Goal: Check status: Check status

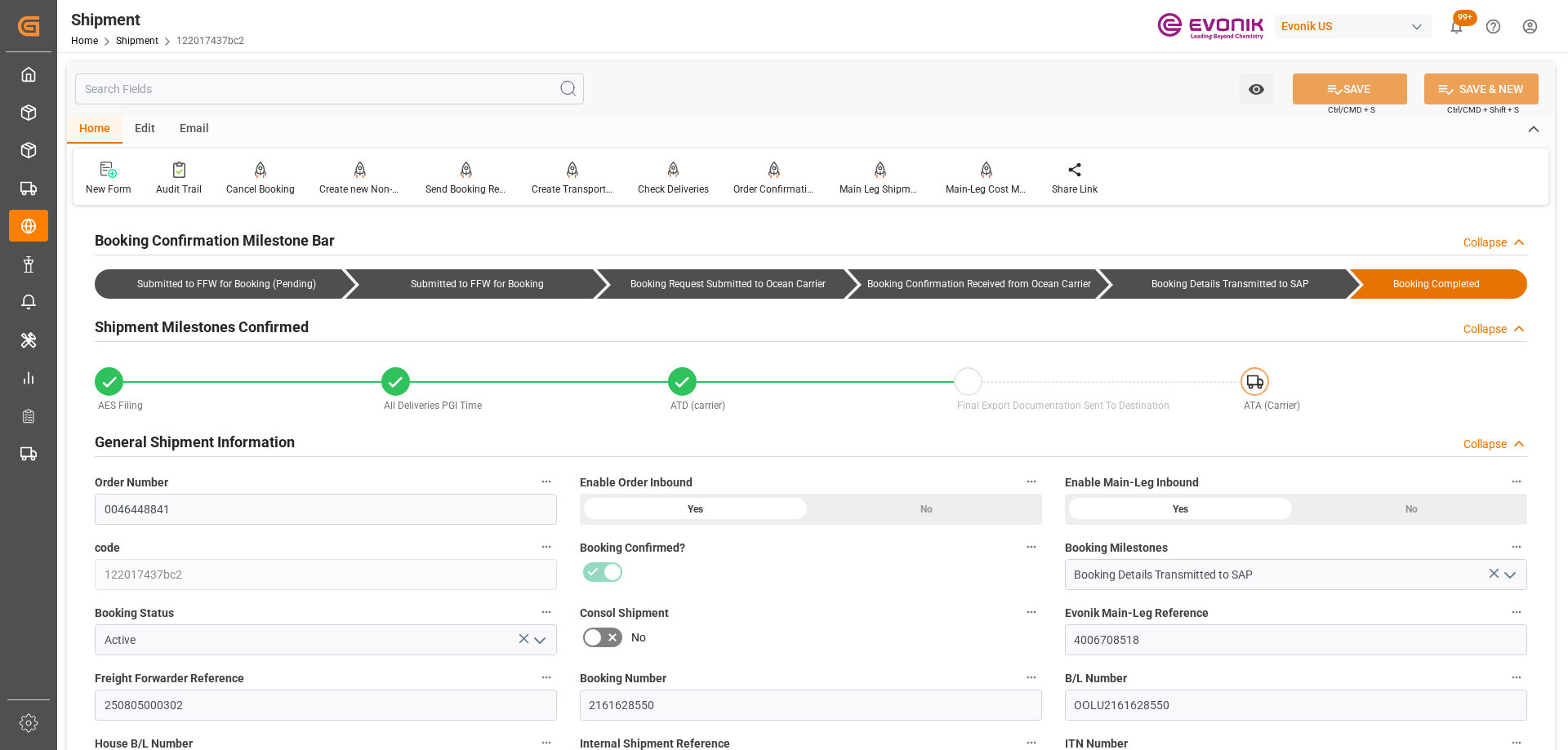
scroll to position [1061, 0]
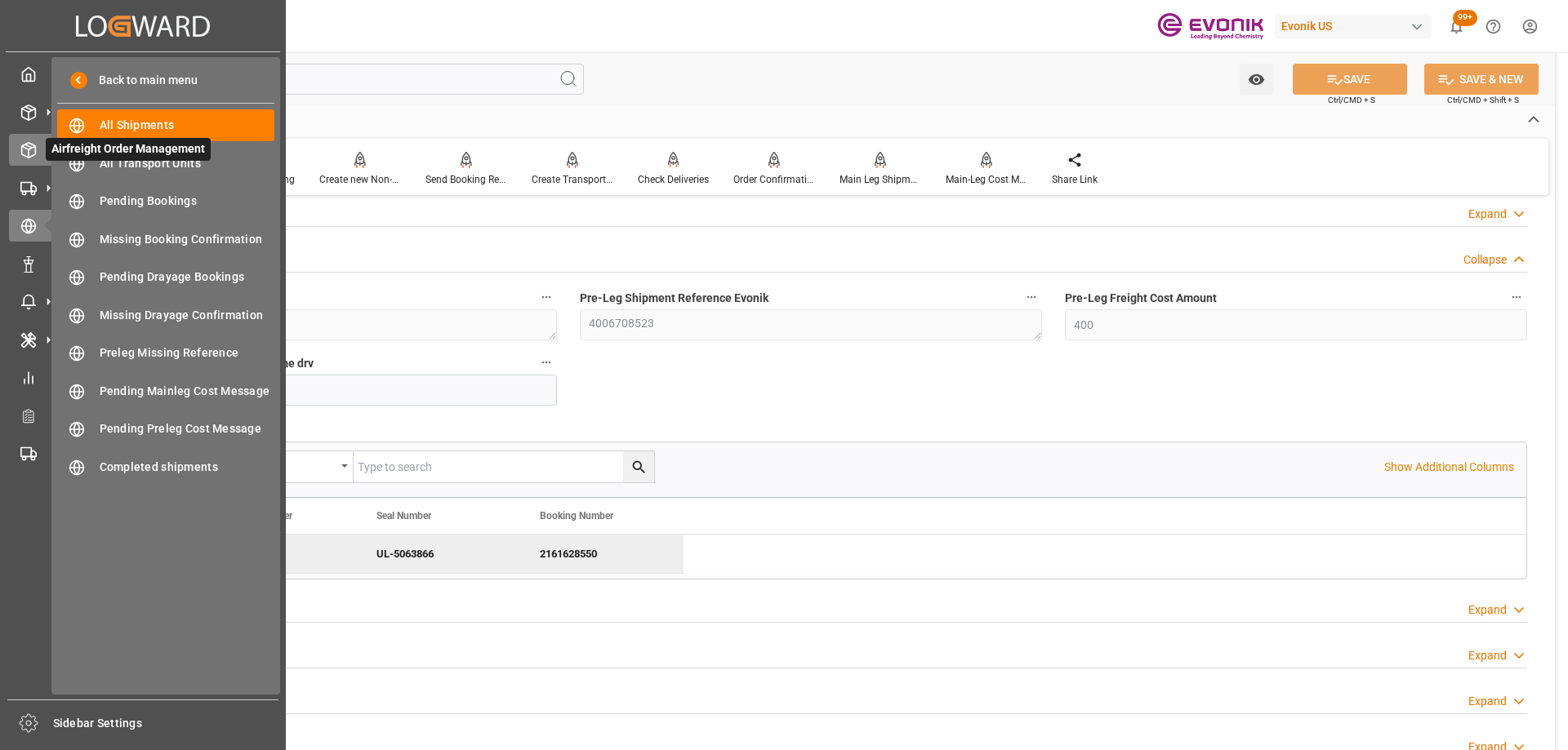
click at [34, 135] on div "Airfreight Order Management Airfreight Order Management" at bounding box center [143, 149] width 268 height 32
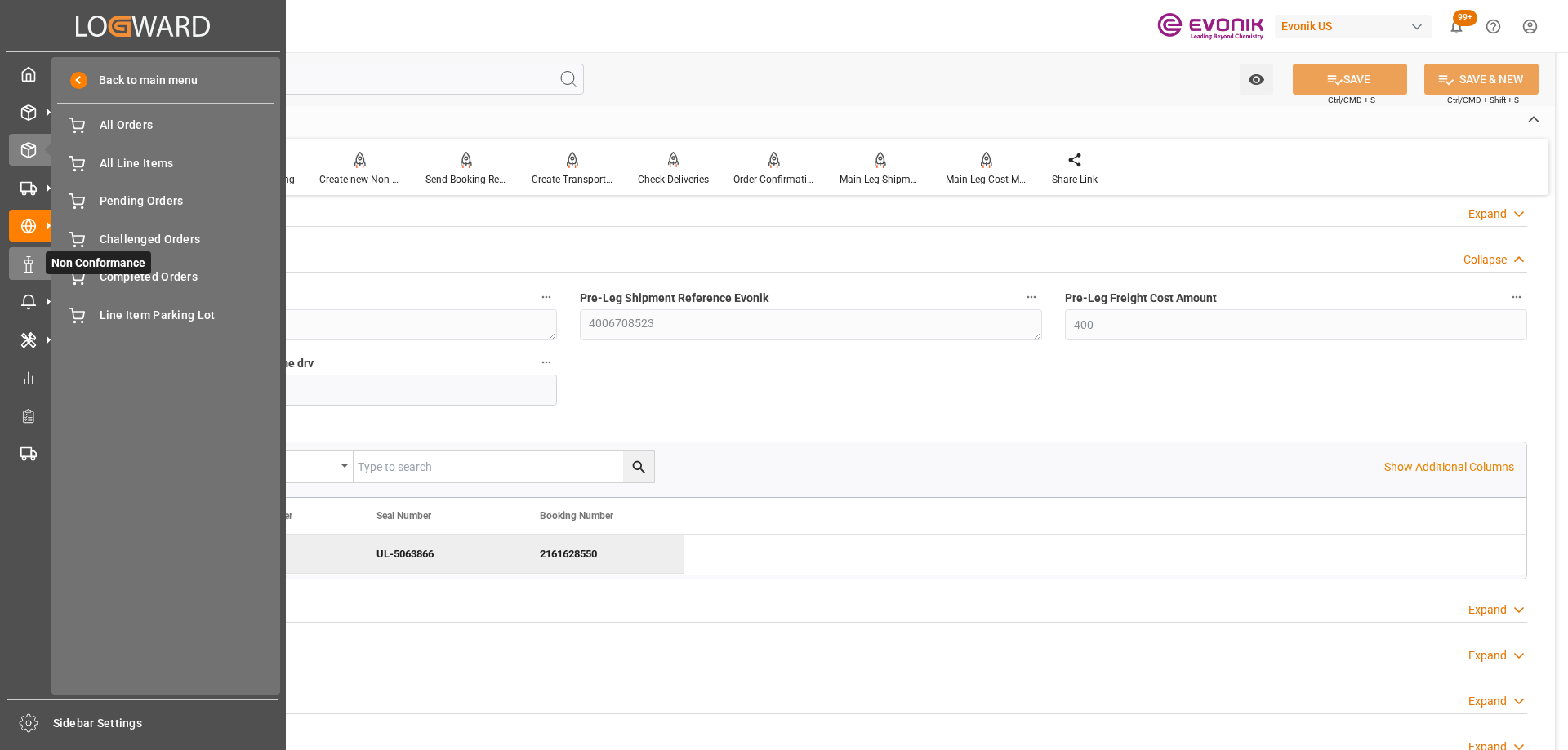
click at [41, 251] on div "Non Conformance Non Conformance" at bounding box center [143, 263] width 268 height 32
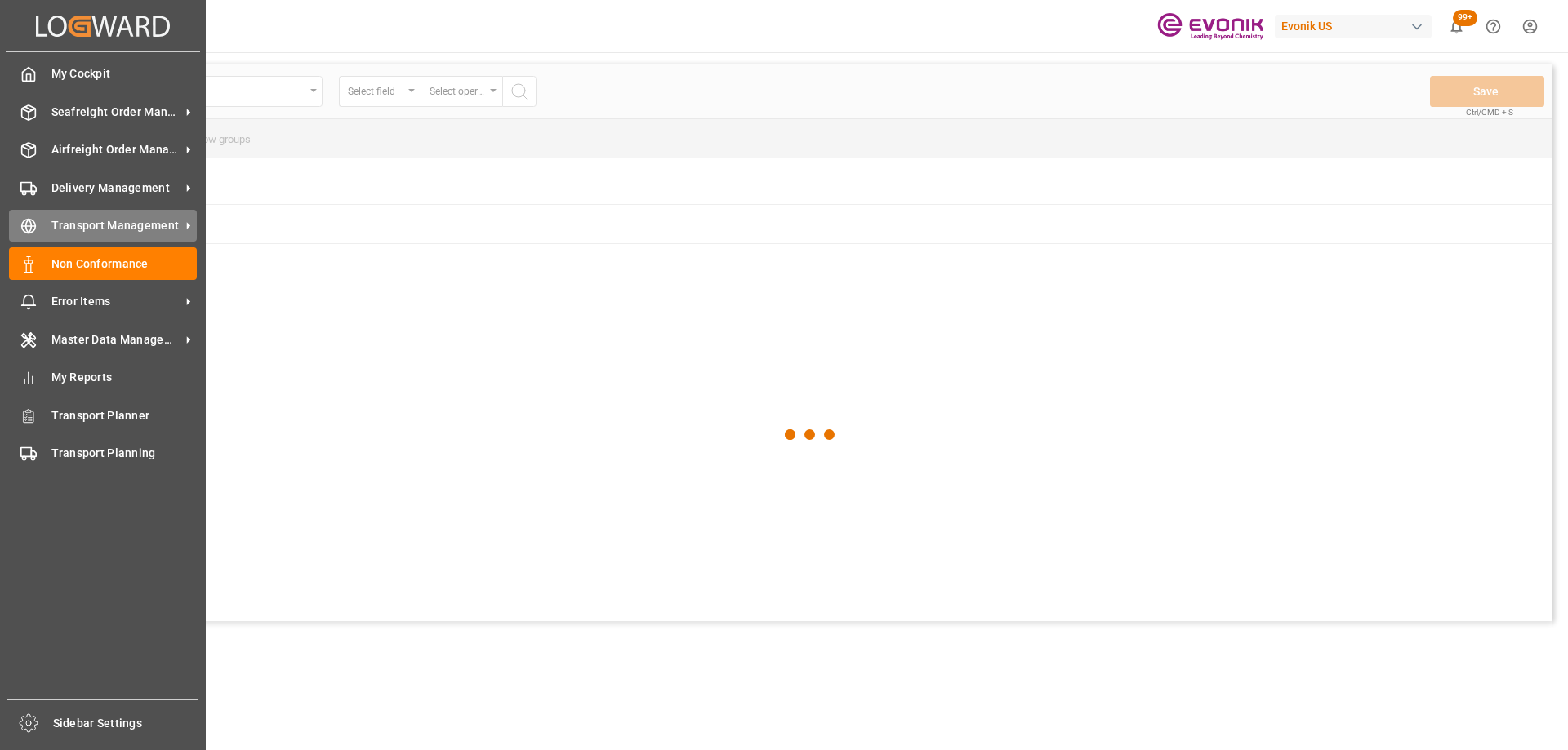
click at [40, 226] on div "Transport Management Transport Management" at bounding box center [103, 226] width 188 height 32
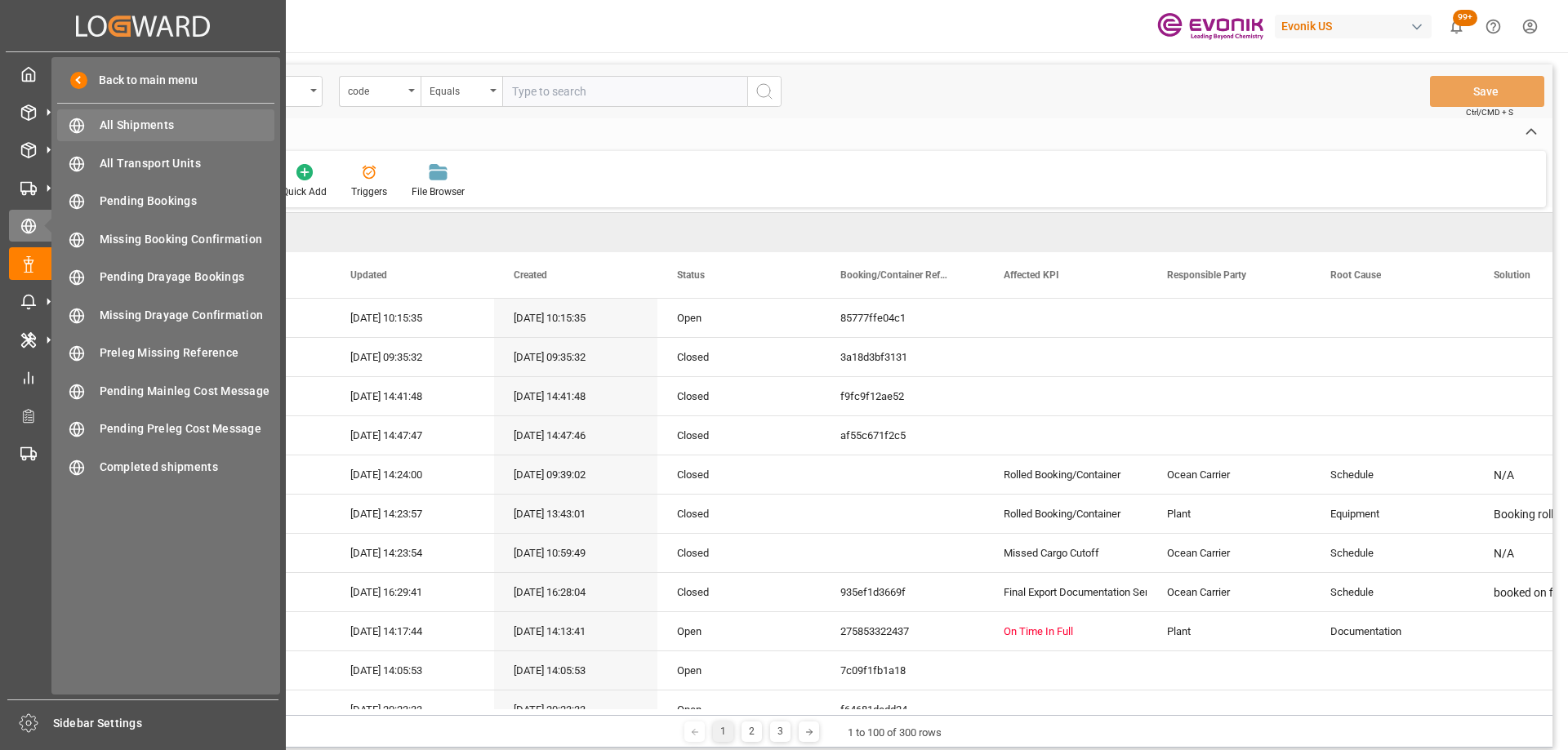
click at [144, 117] on span "All Shipments" at bounding box center [187, 125] width 176 height 17
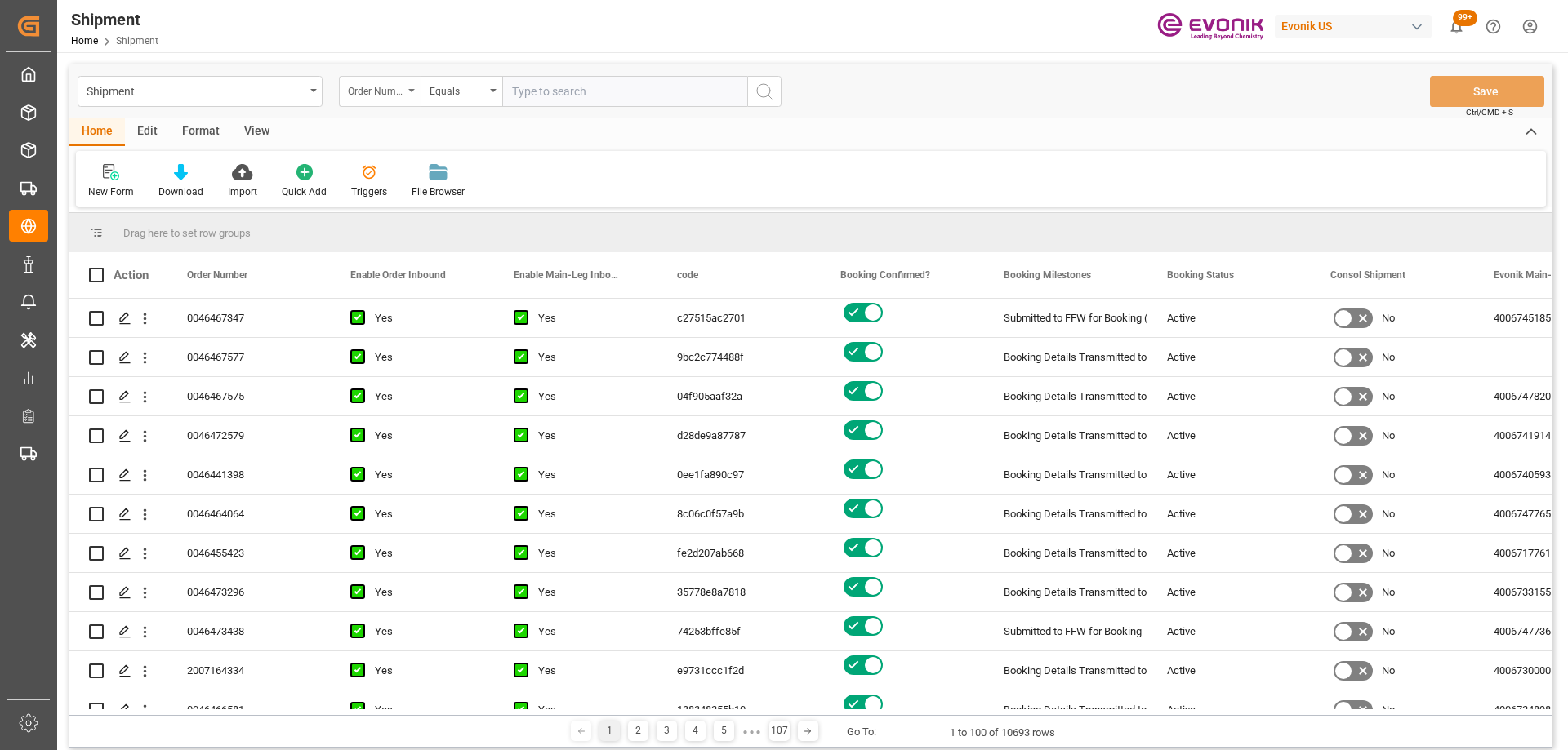
click at [378, 88] on div "Order Number" at bounding box center [376, 89] width 56 height 19
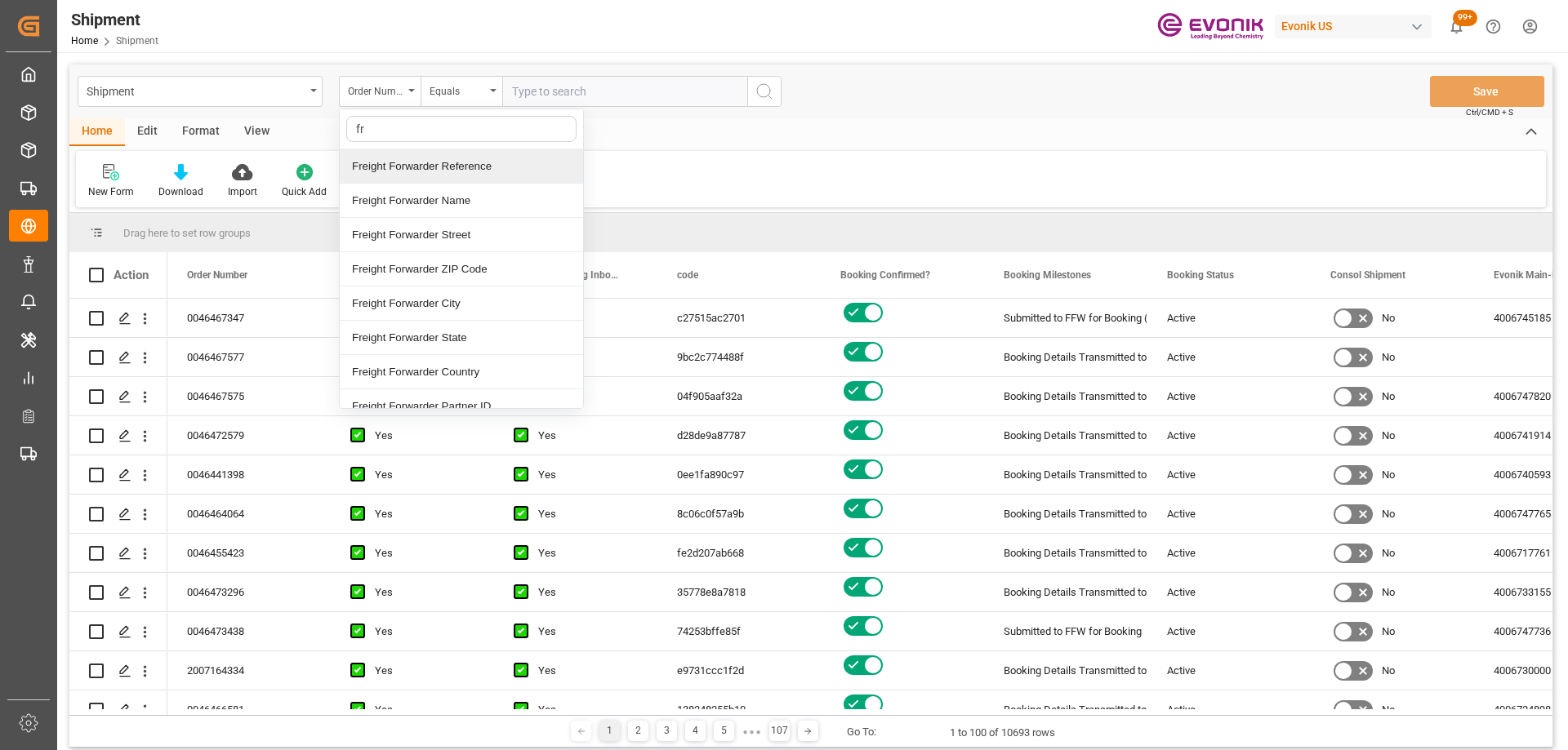
type input "fre"
click at [397, 162] on div "Freight Forwarder Reference" at bounding box center [461, 167] width 243 height 34
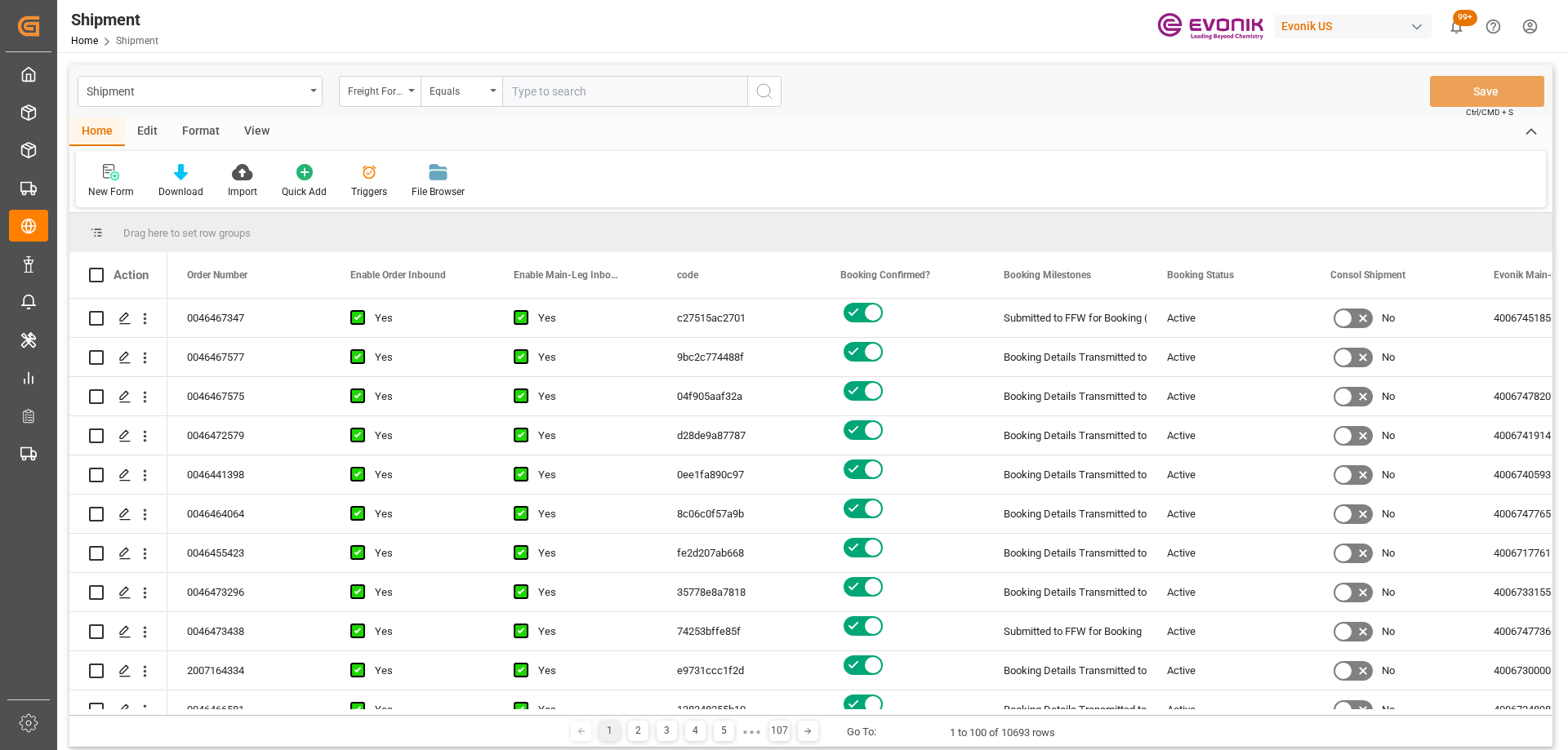
click at [563, 93] on input "text" at bounding box center [625, 91] width 245 height 31
click at [651, 82] on input "text" at bounding box center [625, 91] width 245 height 31
click at [586, 86] on input "text" at bounding box center [625, 91] width 245 height 31
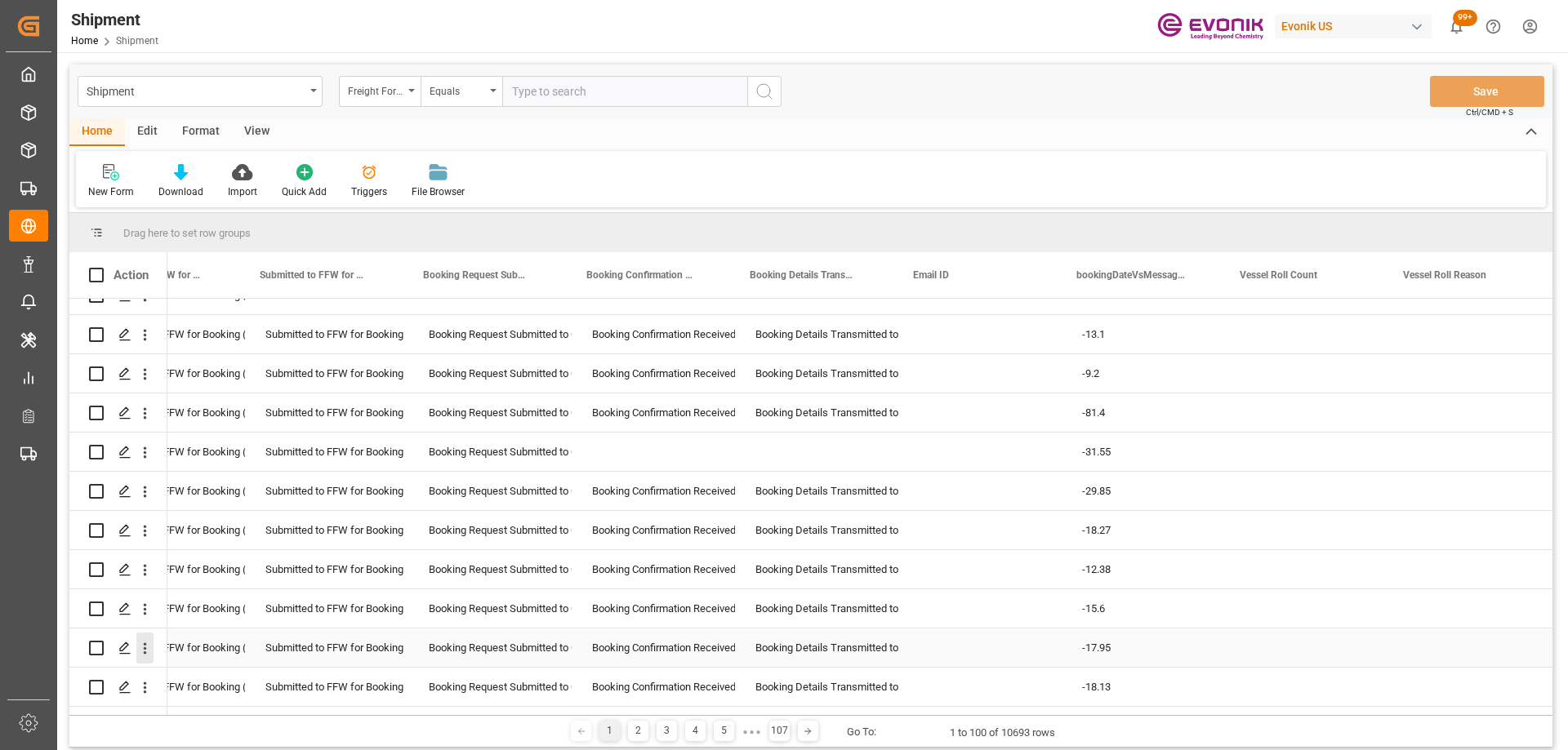
click at [143, 654] on icon "open menu" at bounding box center [144, 648] width 17 height 17
click at [198, 684] on span "Open in new tab" at bounding box center [252, 682] width 149 height 17
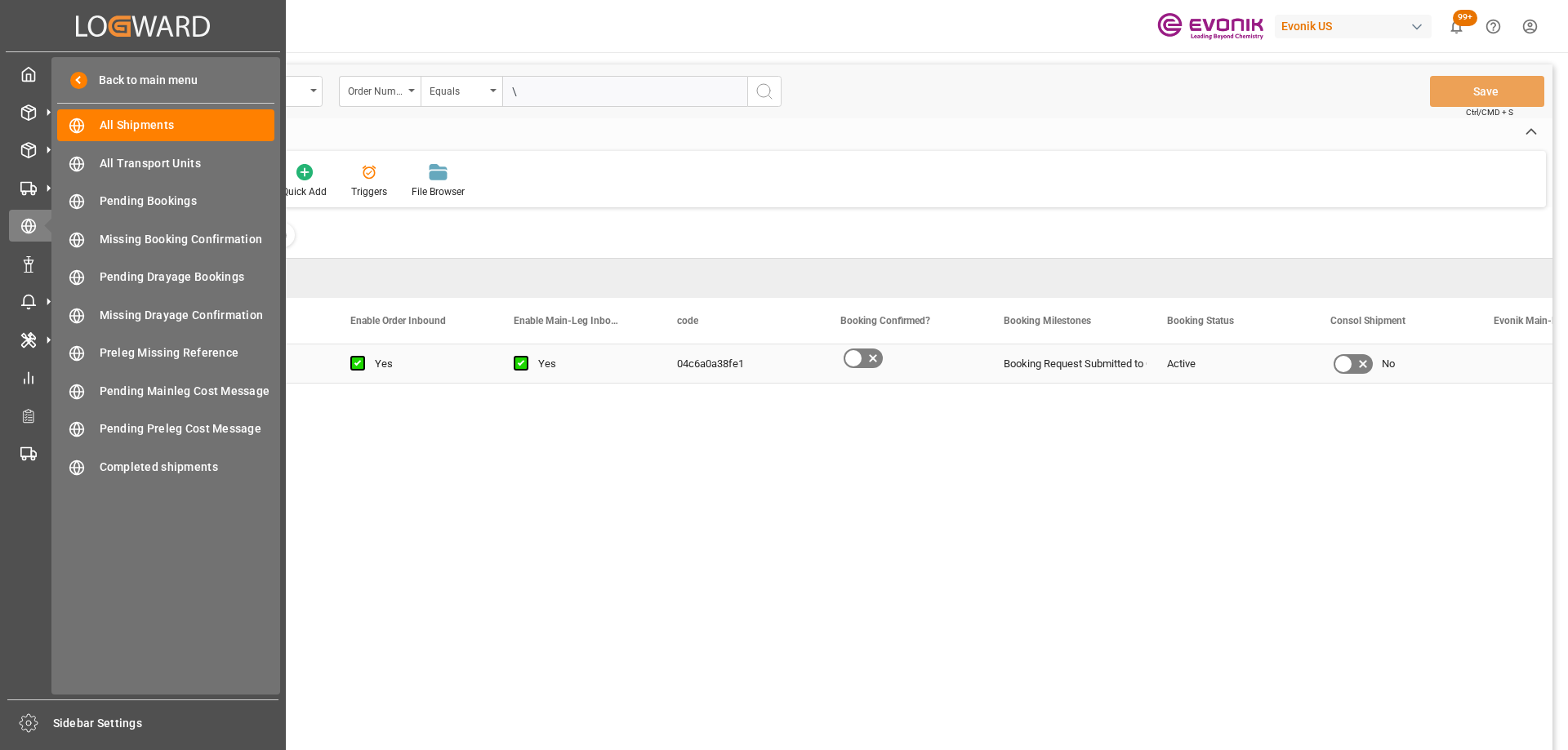
click at [899, 569] on div "2007187842 Yes Yes 04c6a0a38fe1 Booking Request Submitted to Ocean Carrier Acti…" at bounding box center [860, 552] width 1385 height 416
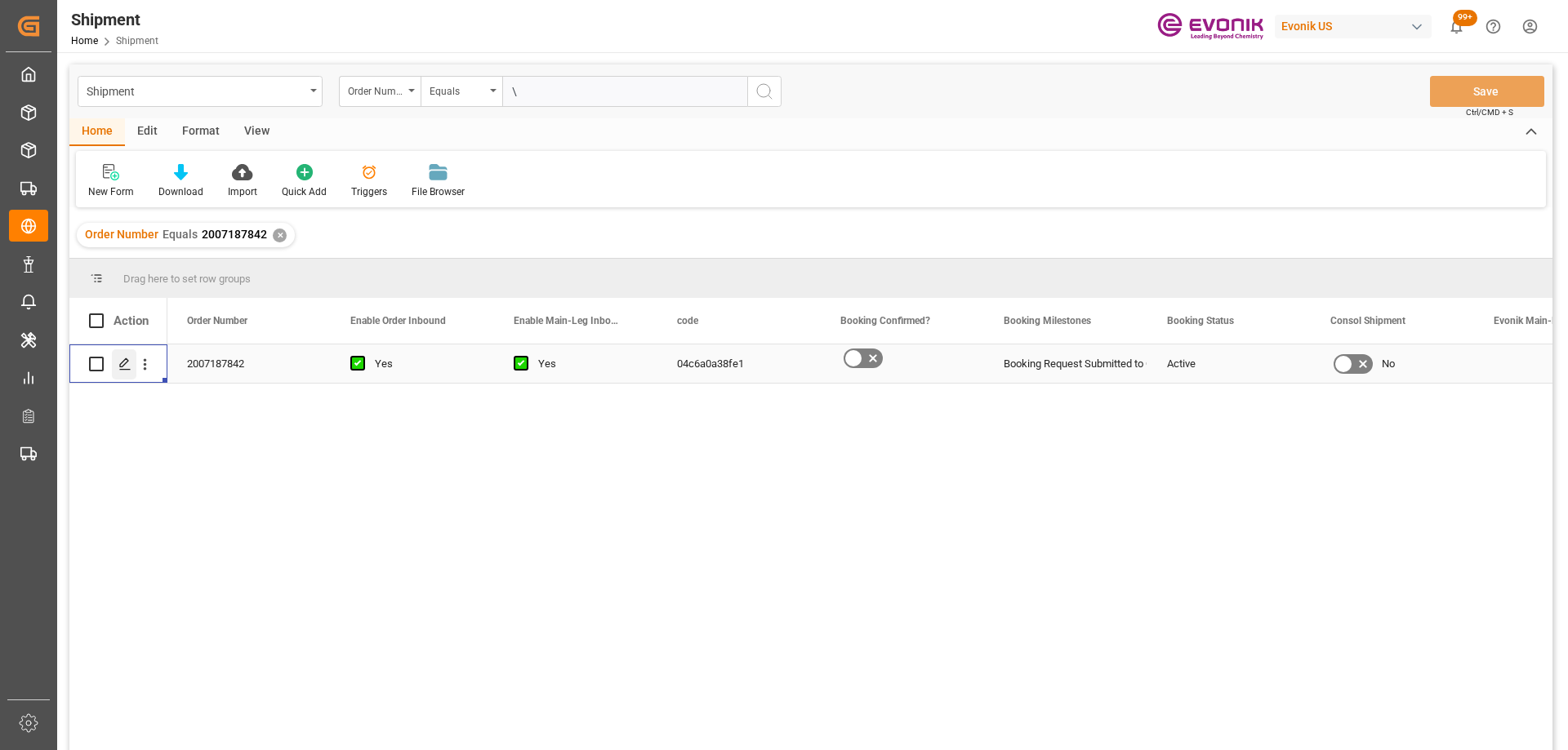
click at [126, 363] on icon "Press SPACE to select this row." at bounding box center [125, 364] width 13 height 13
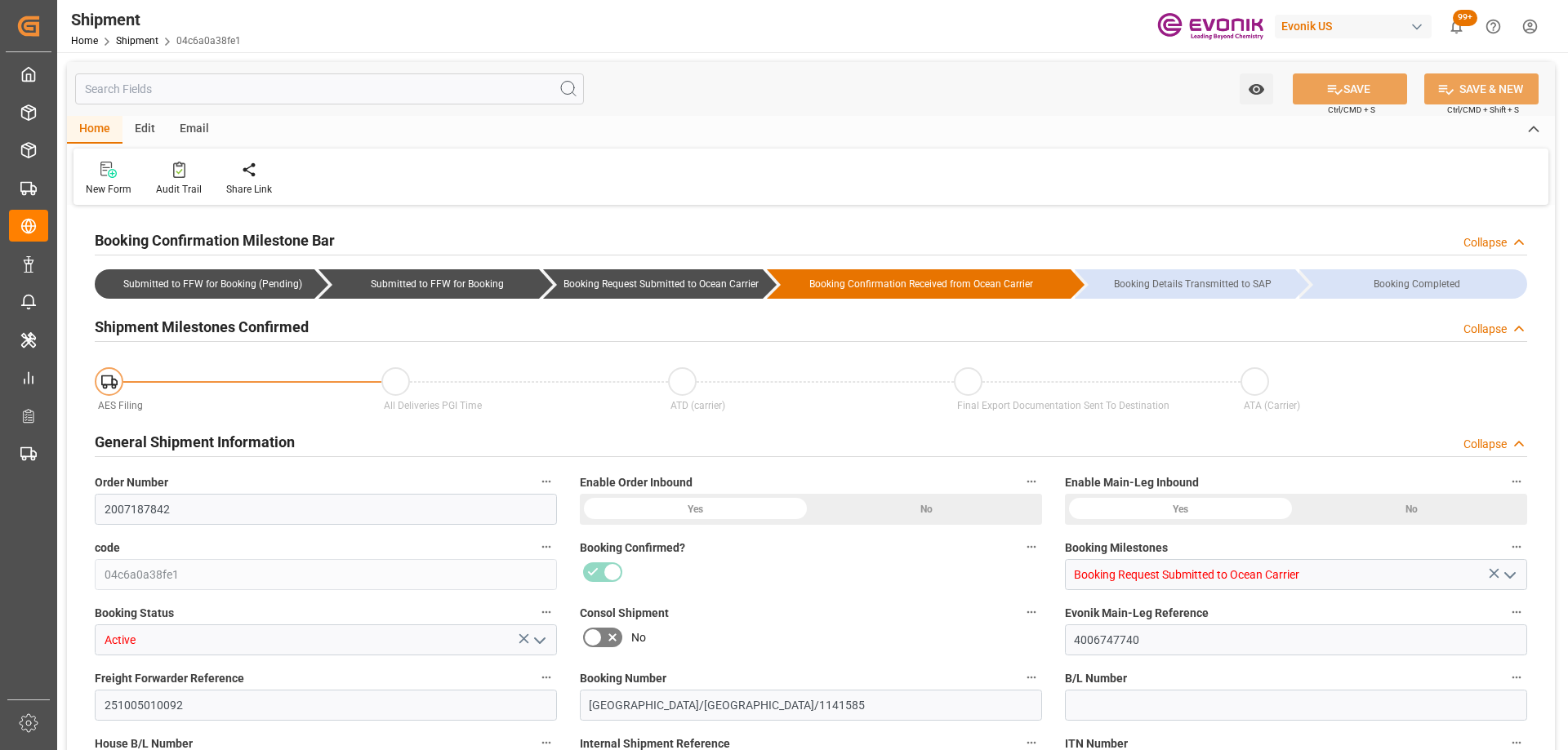
type input "9221097"
type input "0"
type input "333.9"
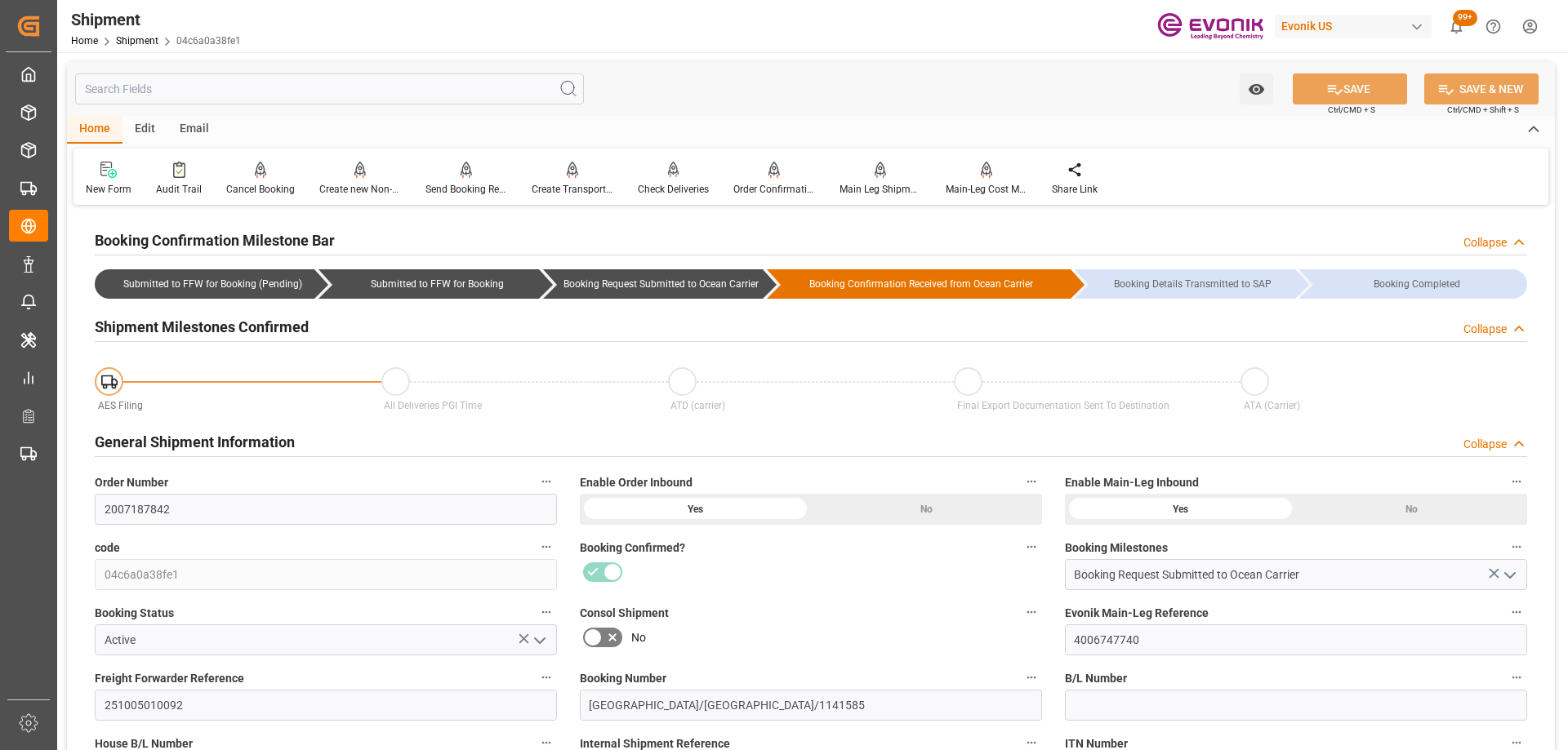
click at [240, 84] on input "text" at bounding box center [329, 89] width 509 height 31
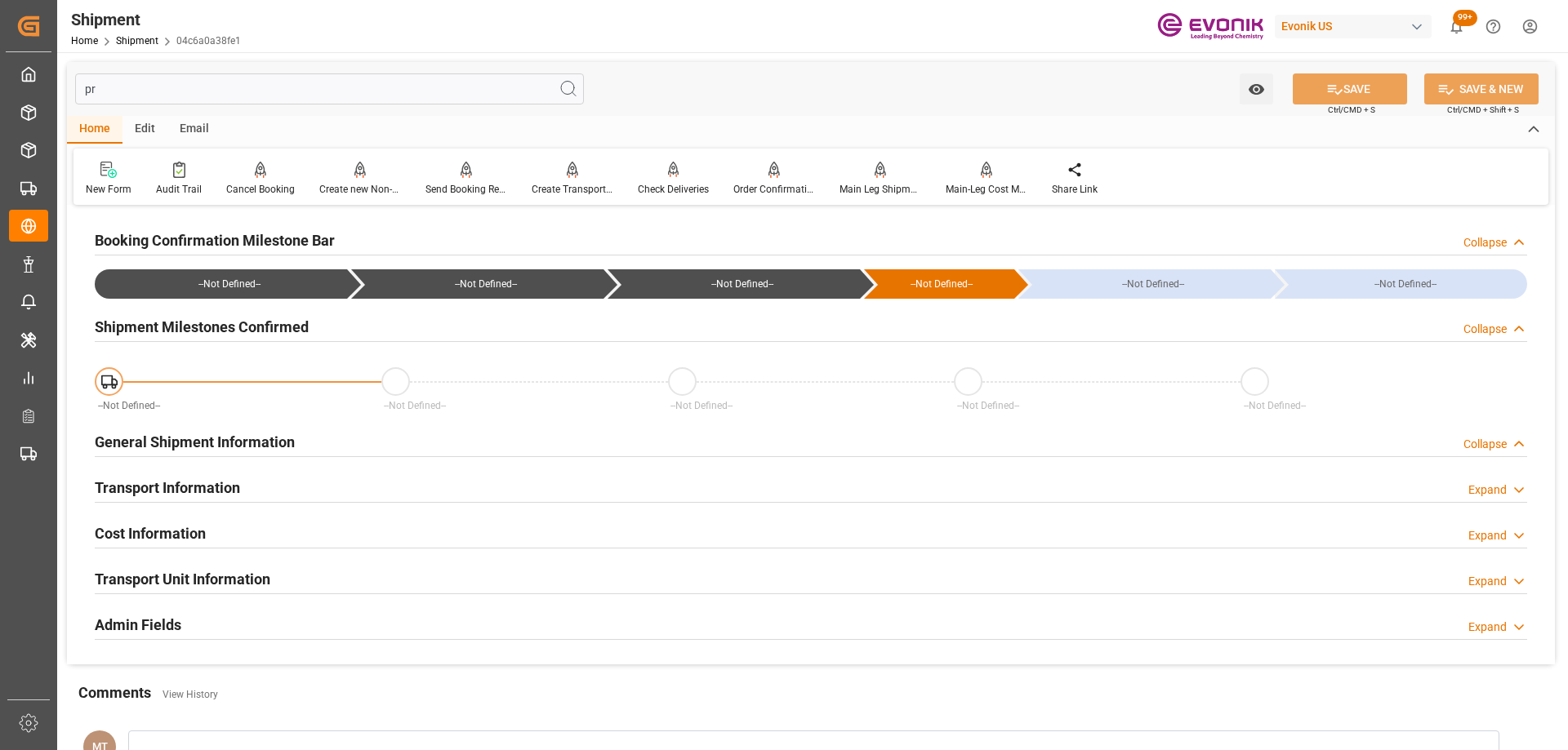
type input "p"
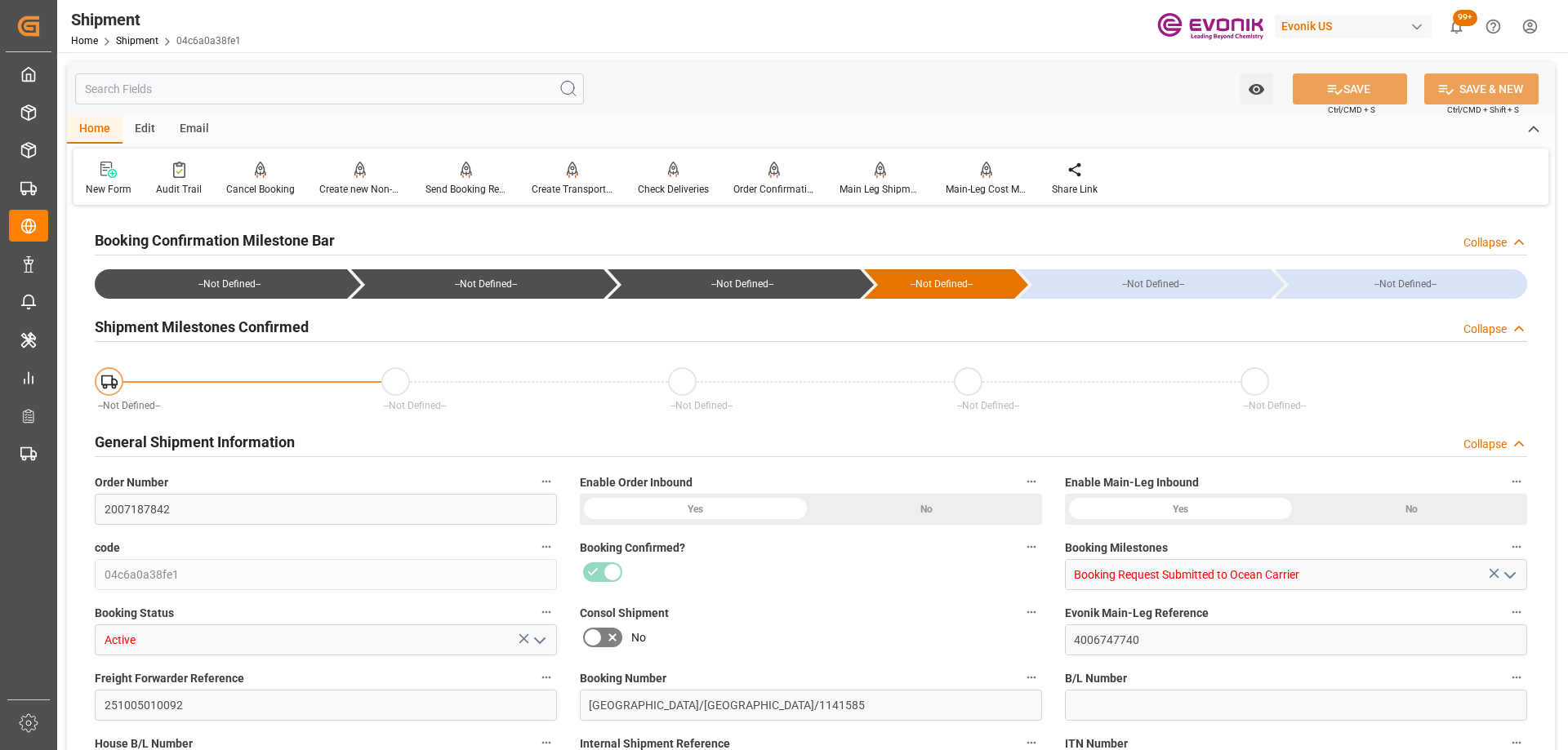
type input "11-21-2025"
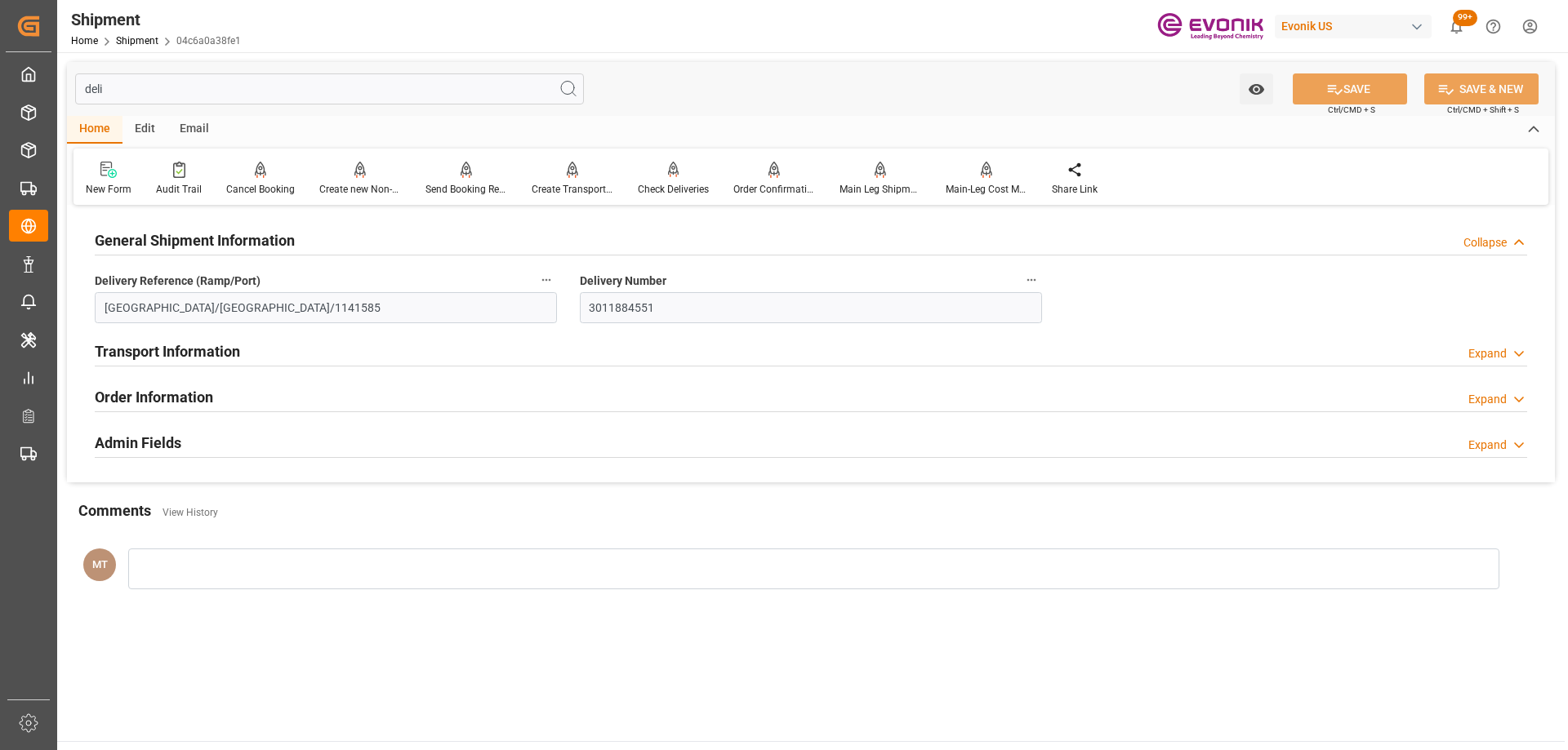
type input "deli"
click at [346, 347] on div "Transport Information Expand" at bounding box center [810, 350] width 1432 height 31
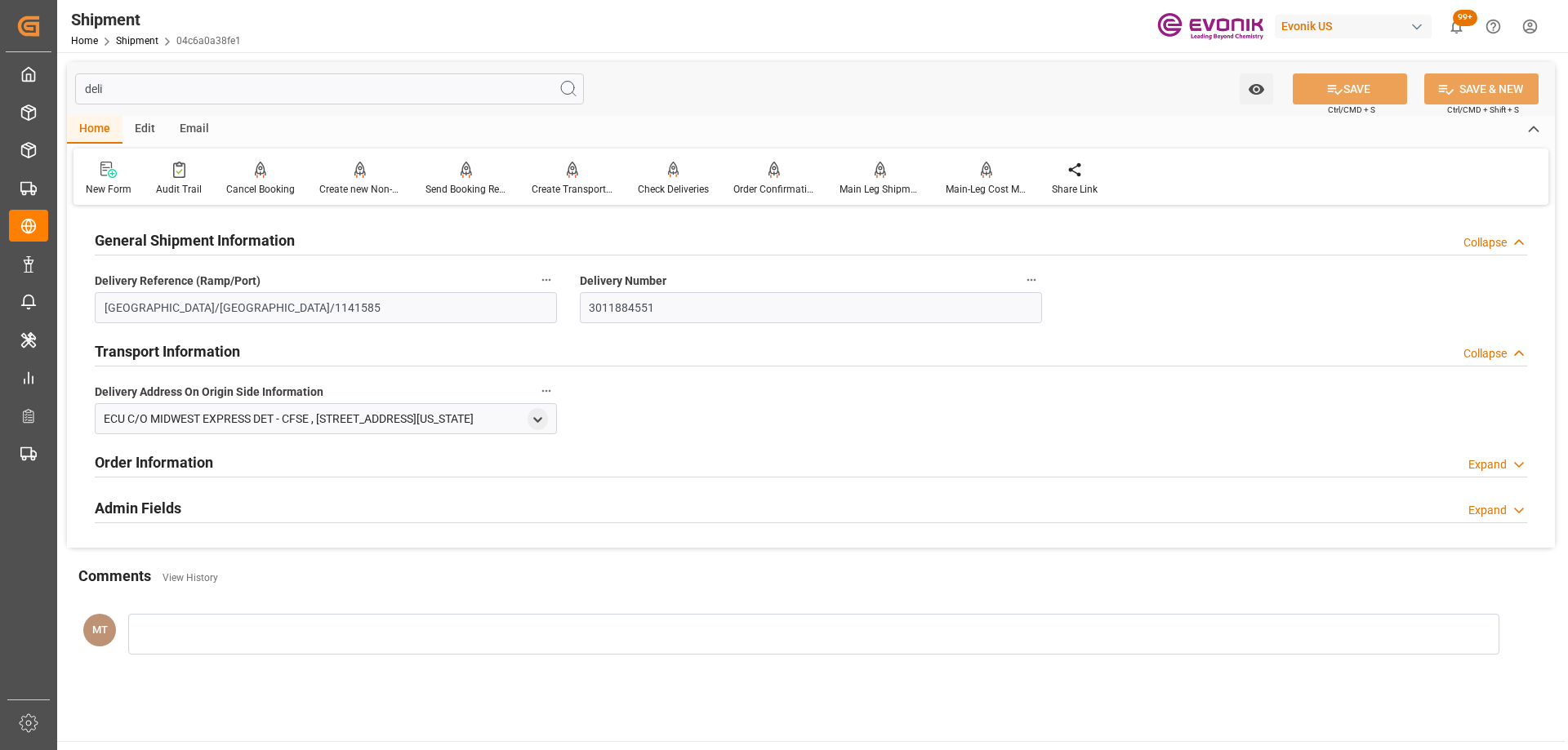
click at [286, 463] on div "Order Information Expand" at bounding box center [810, 461] width 1432 height 31
click at [319, 575] on div "Admin Fields Expand" at bounding box center [810, 572] width 1432 height 31
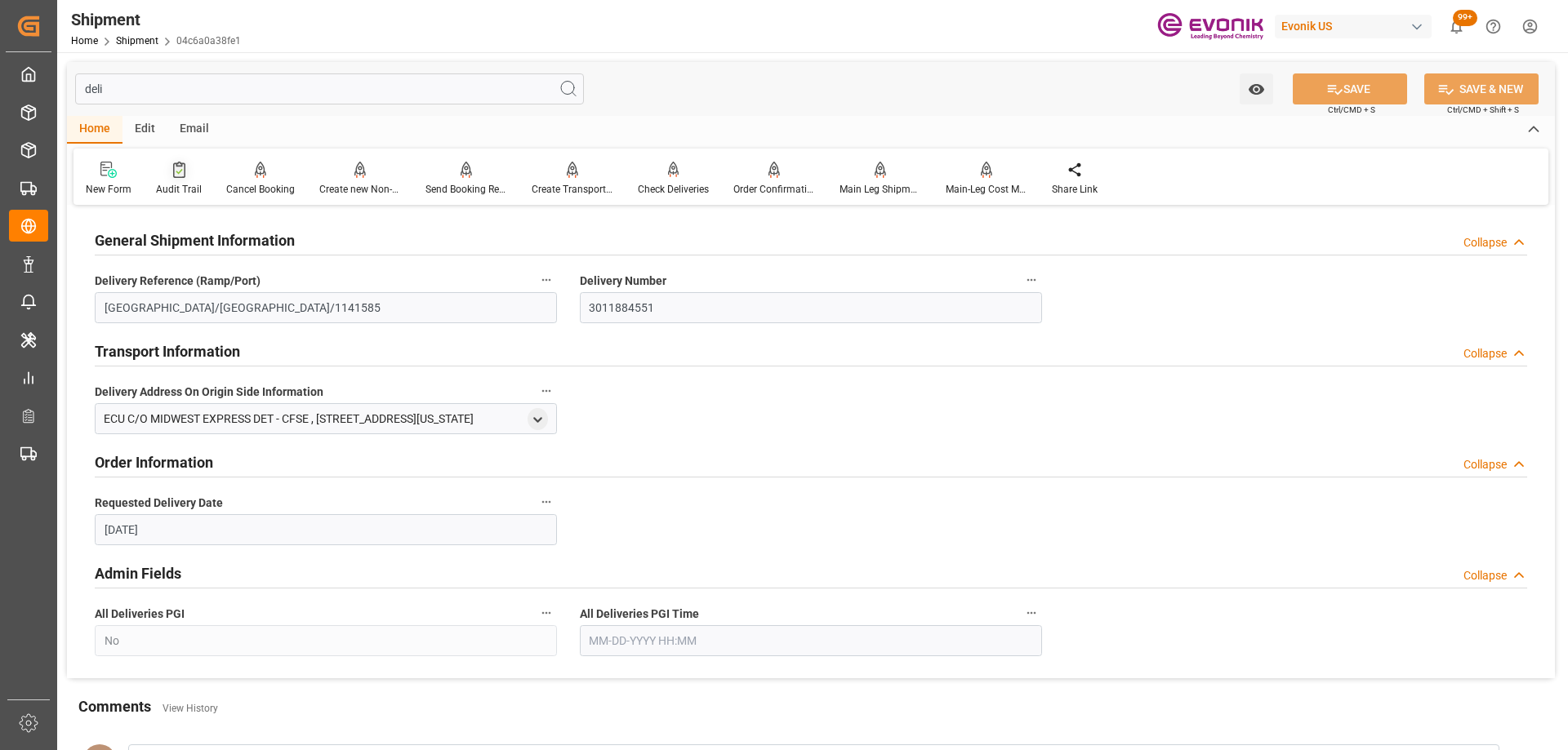
click at [177, 166] on icon at bounding box center [179, 170] width 12 height 16
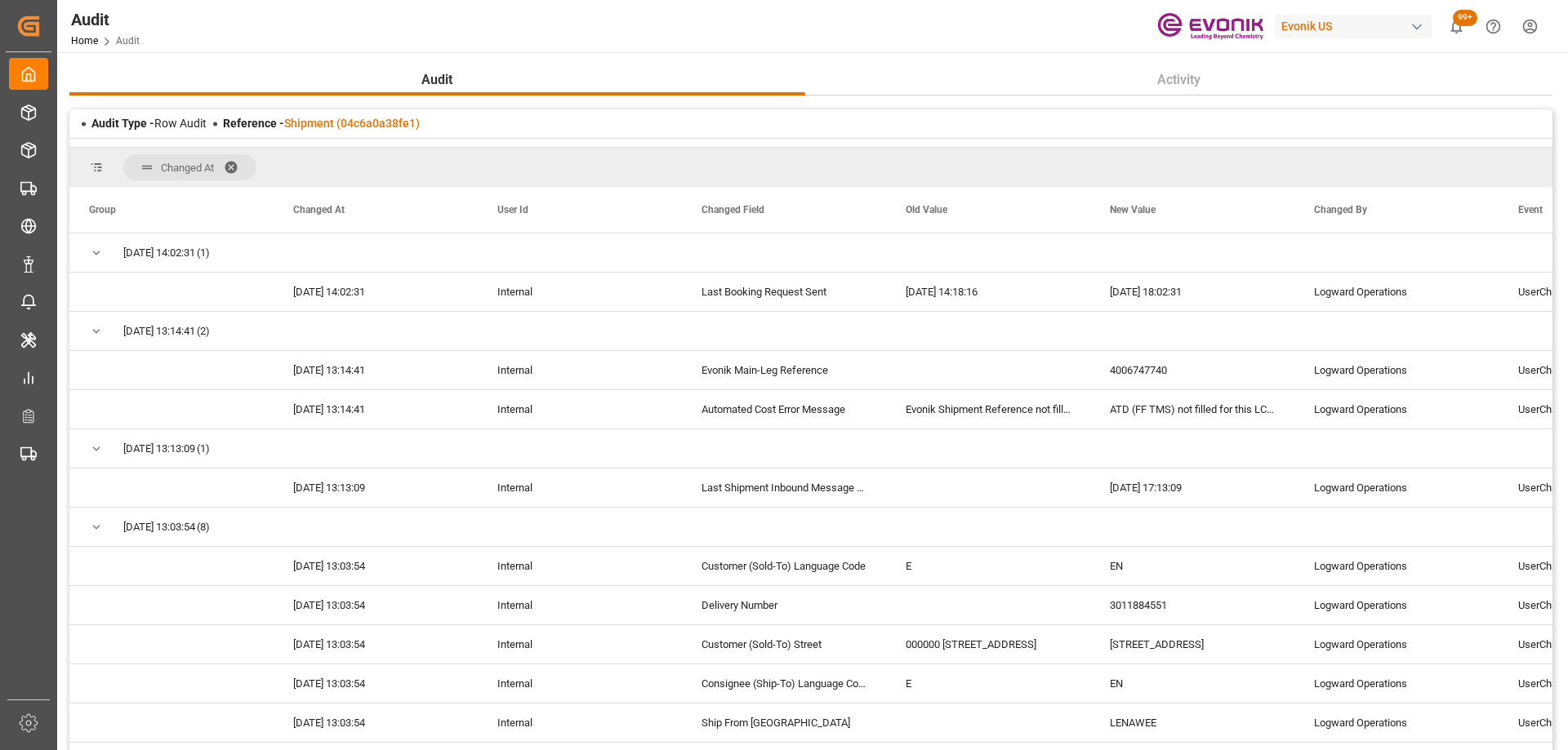
click at [232, 160] on span at bounding box center [237, 167] width 26 height 15
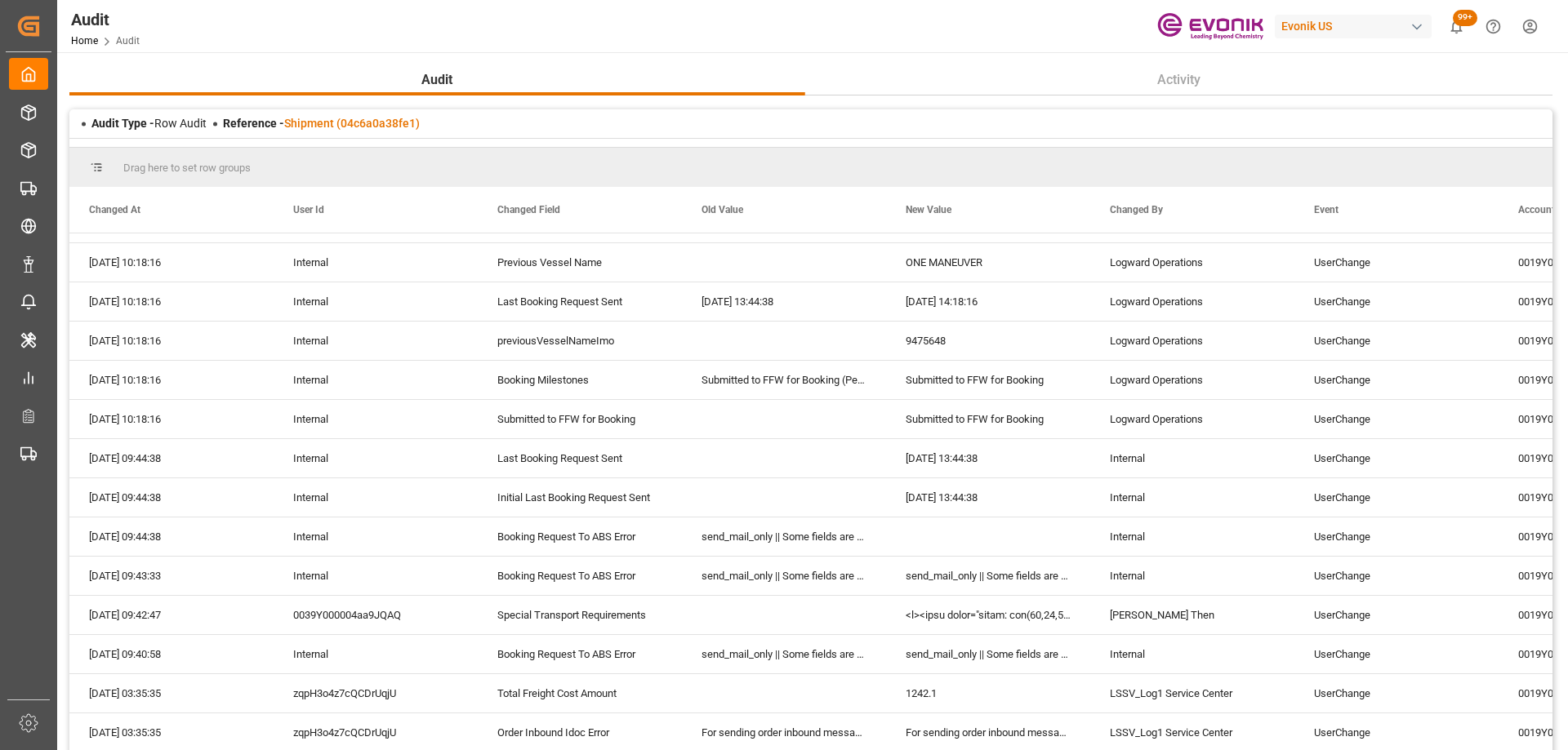
scroll to position [1142, 0]
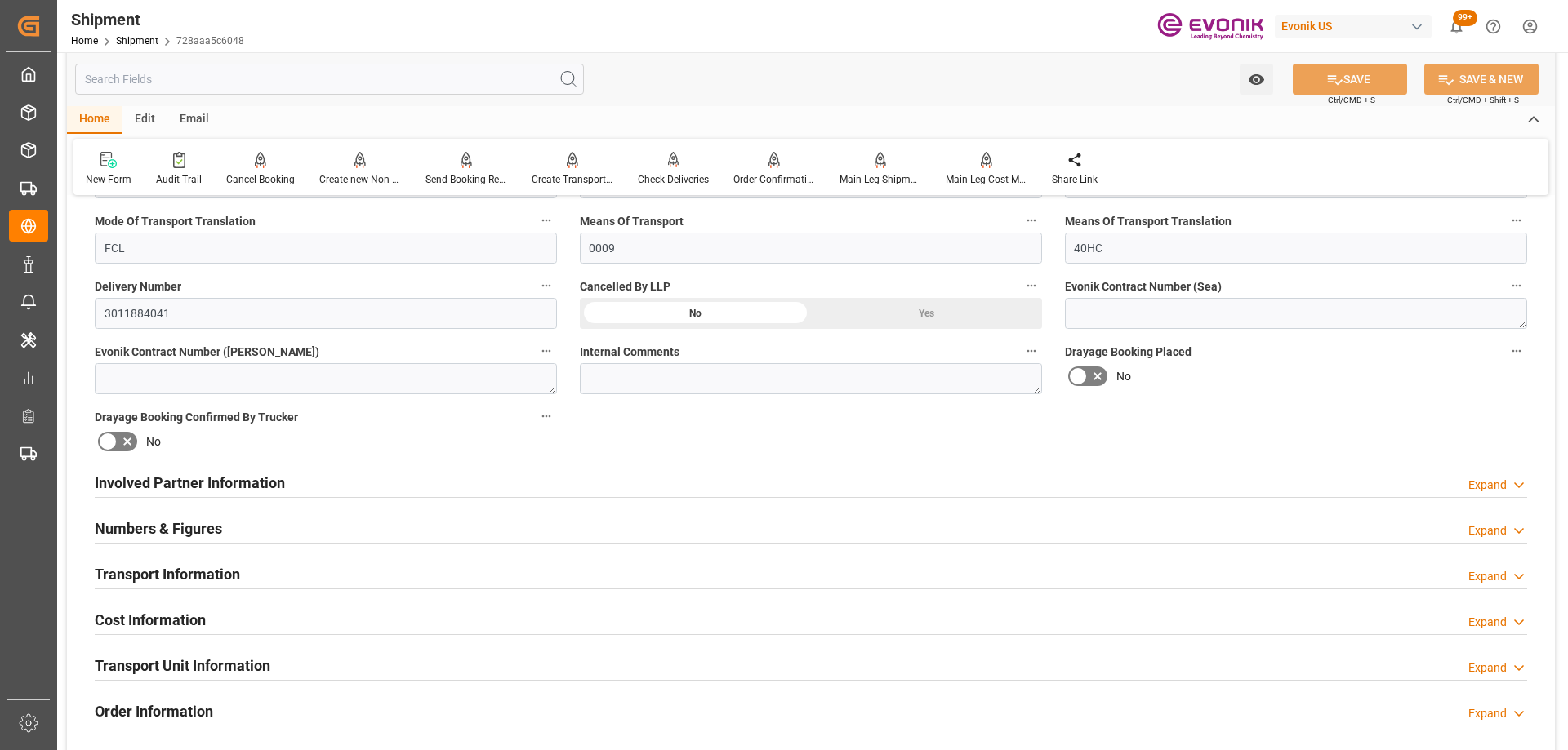
scroll to position [816, 0]
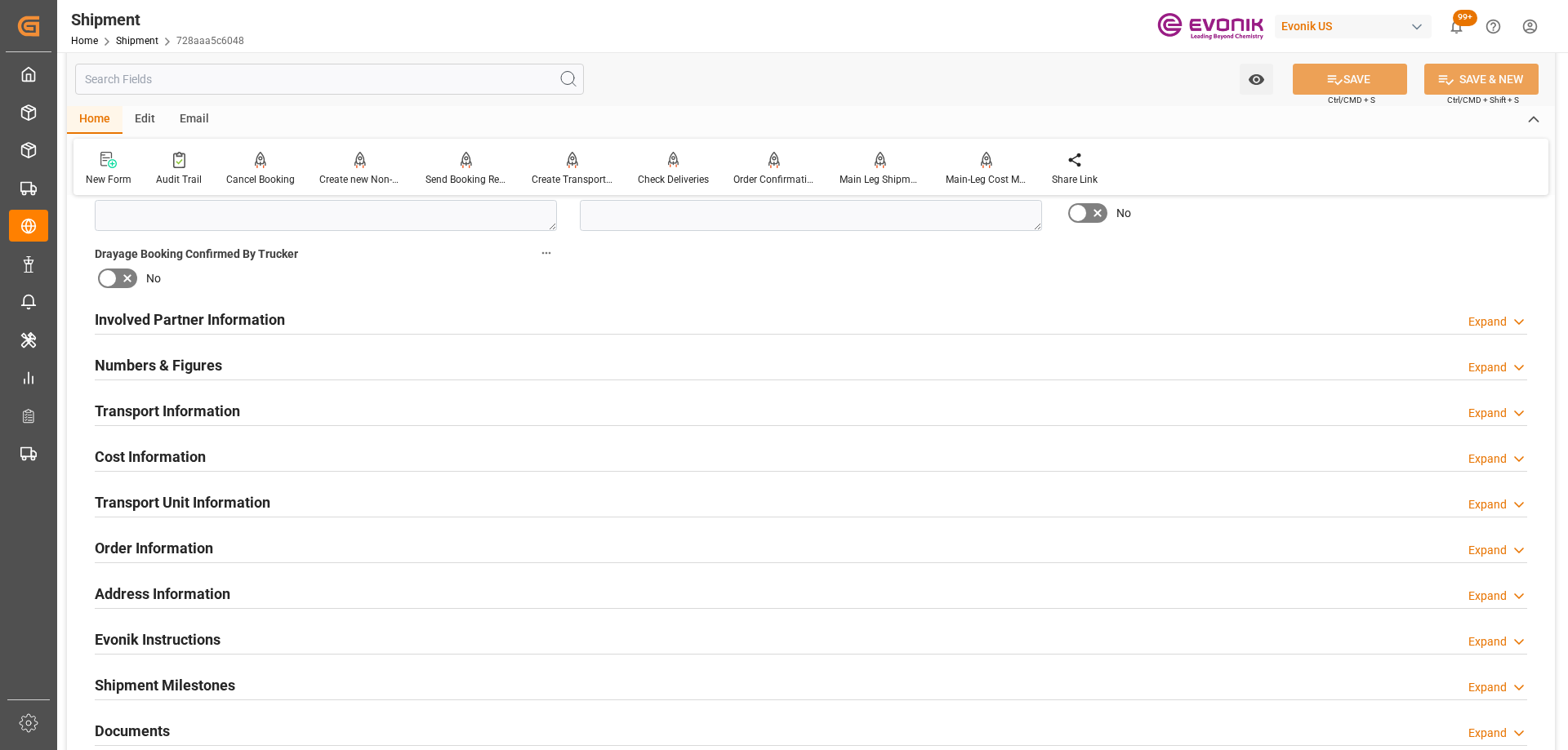
click at [196, 82] on input "text" at bounding box center [329, 80] width 509 height 31
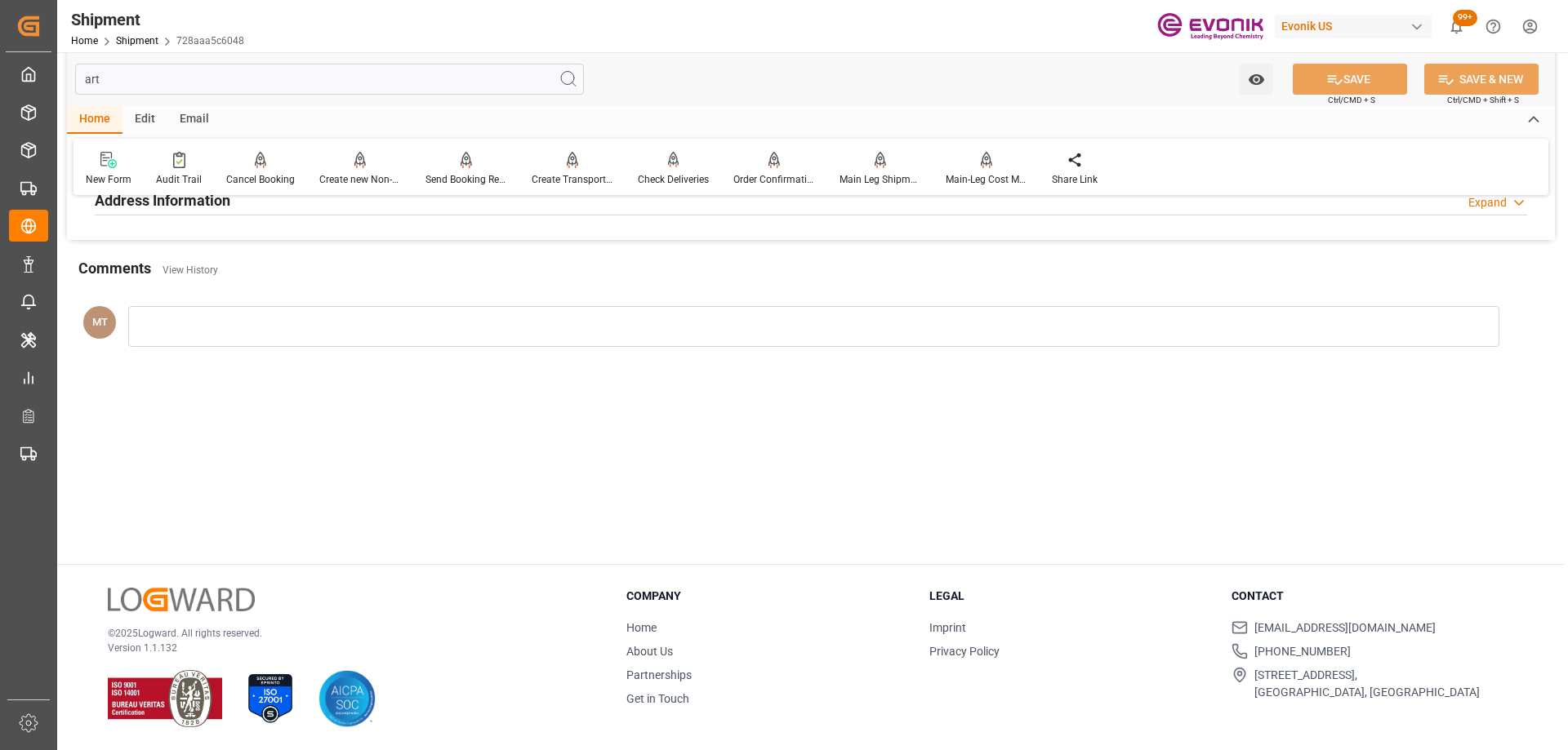
scroll to position [0, 0]
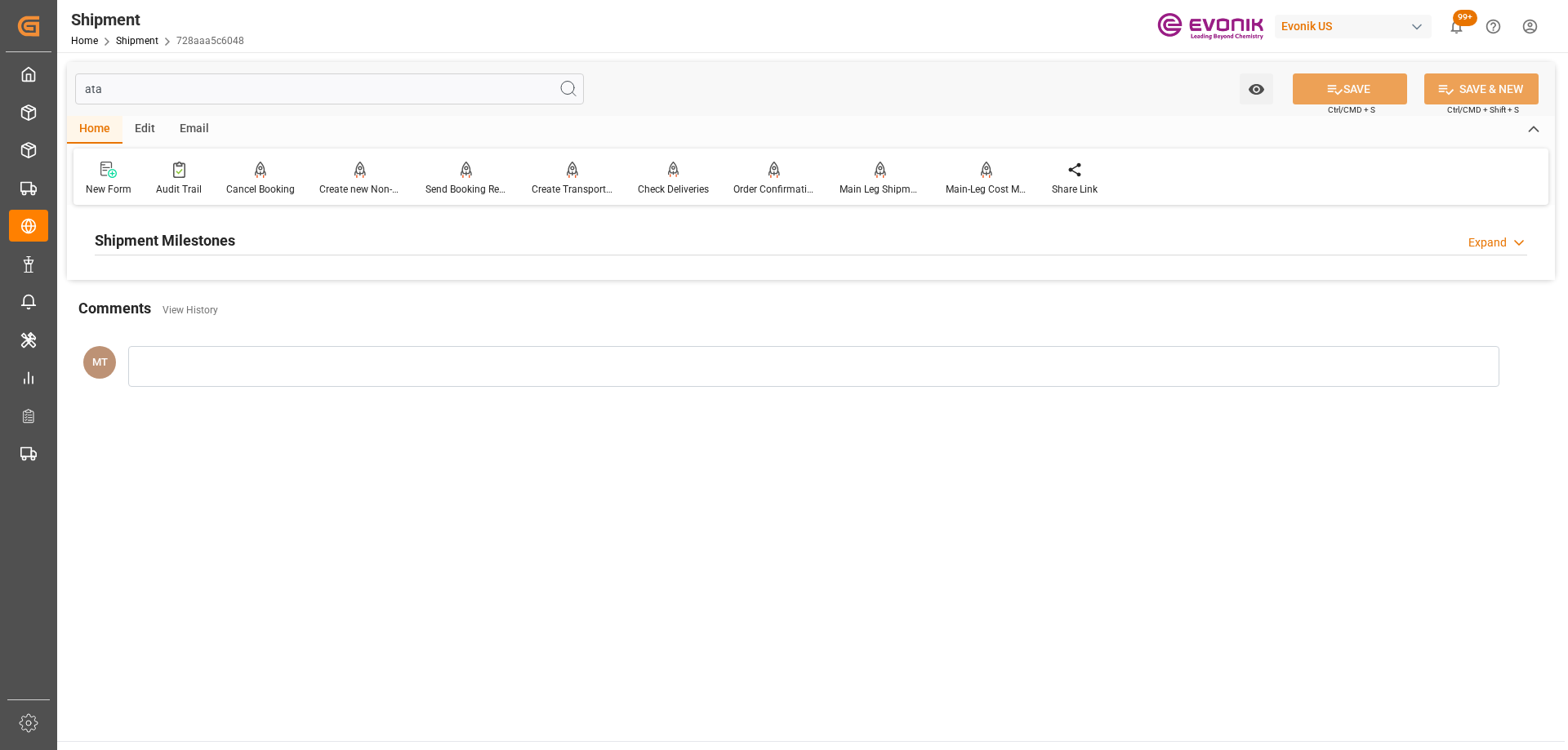
type input "ata"
click at [311, 224] on div "Shipment Milestones Expand" at bounding box center [810, 240] width 1432 height 31
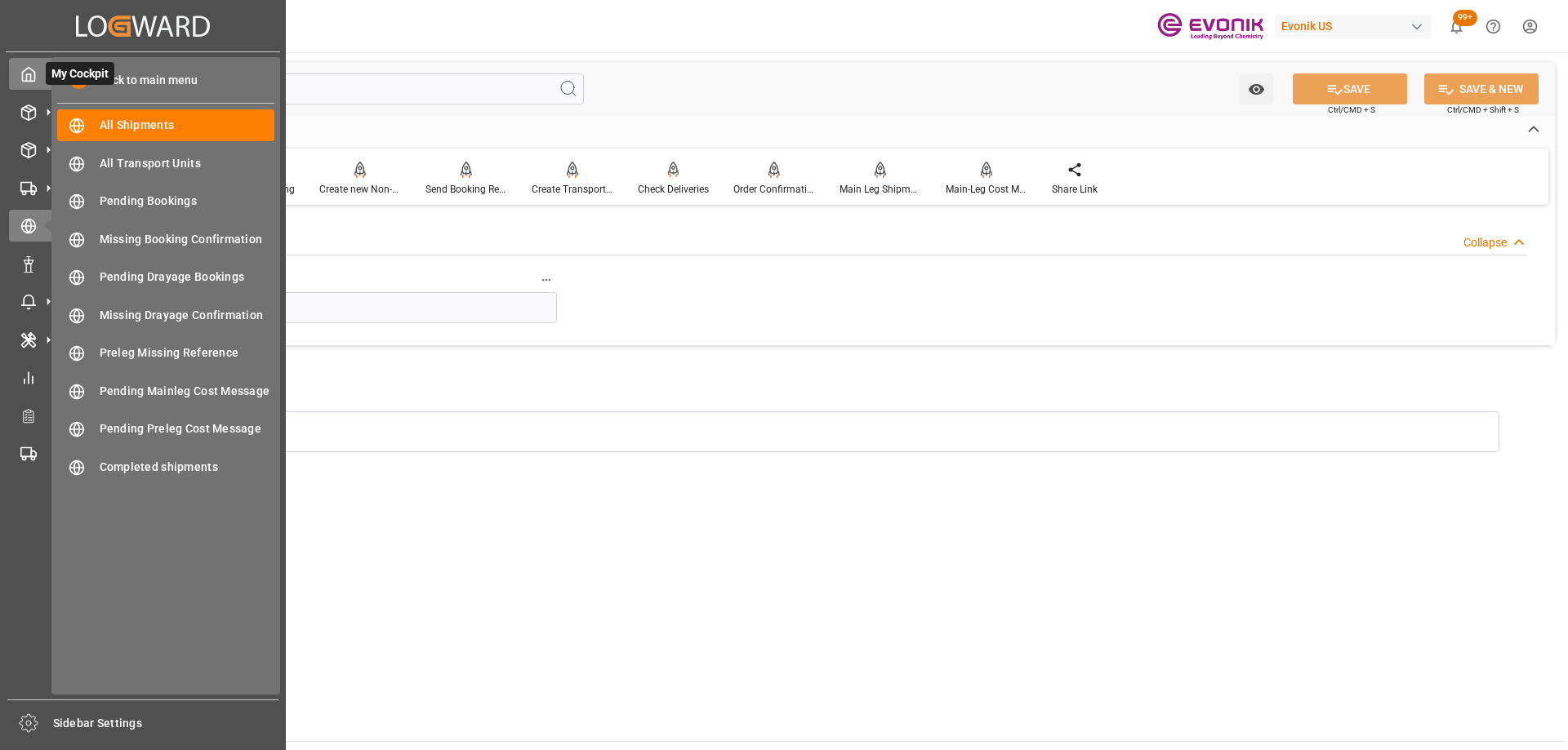
drag, startPoint x: 167, startPoint y: 88, endPoint x: 50, endPoint y: 73, distance: 118.0
click at [50, 73] on div "Created by potrace 1.15, written by Peter Selinger 2001-2017 Created by potrace…" at bounding box center [784, 375] width 1568 height 750
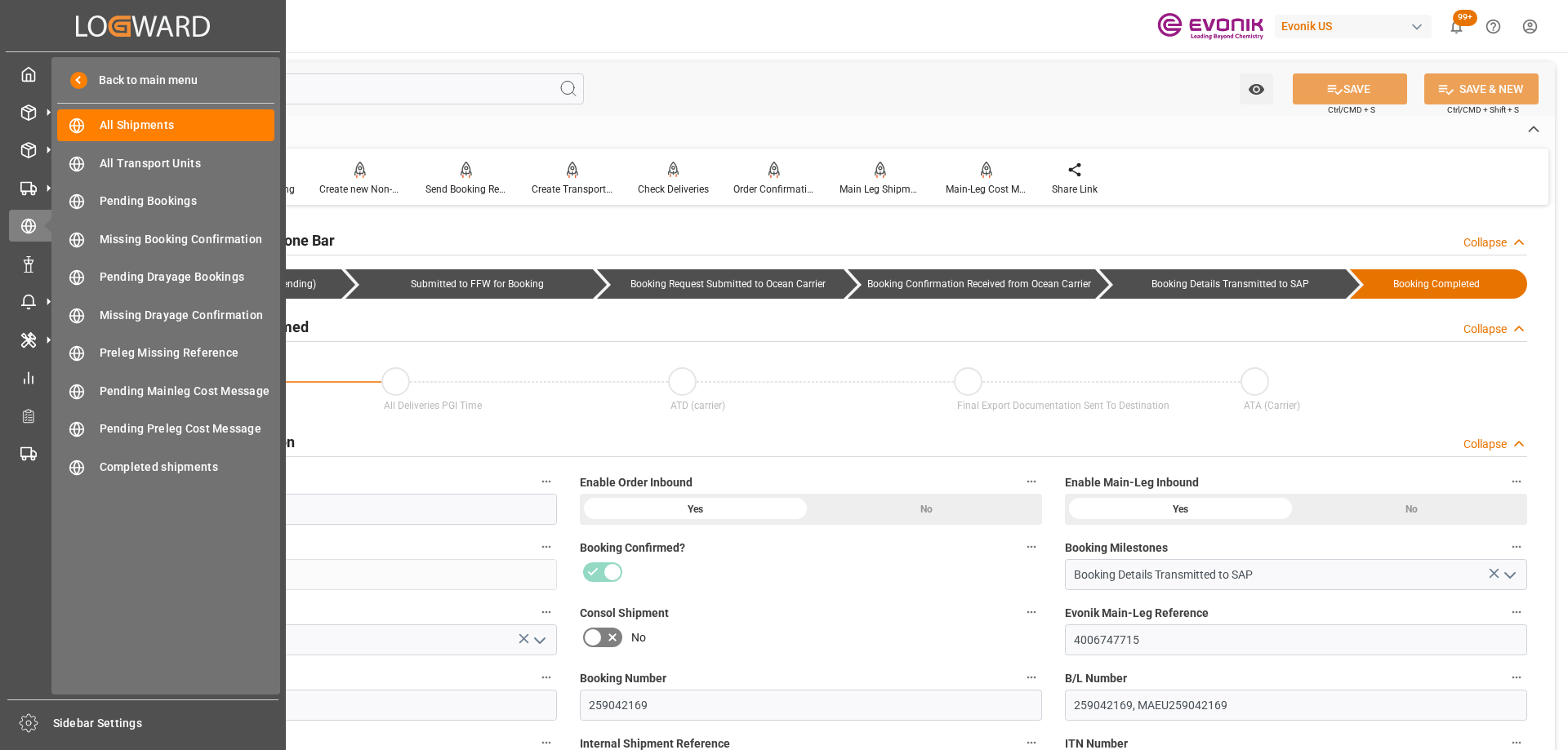
click at [850, 625] on div "No" at bounding box center [810, 638] width 462 height 26
